Goal: Navigation & Orientation: Find specific page/section

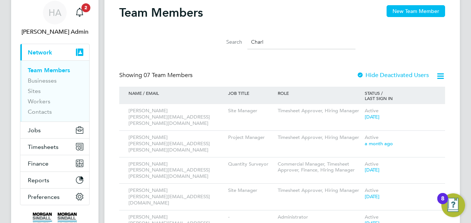
scroll to position [27, 0]
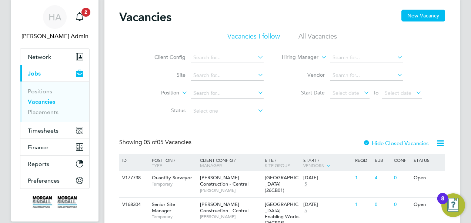
scroll to position [19, 0]
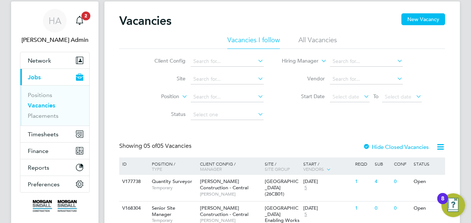
click at [43, 110] on li "Vacancies" at bounding box center [56, 107] width 56 height 10
click at [43, 115] on link "Placements" at bounding box center [43, 115] width 31 height 7
